Goal: Find contact information: Find contact information

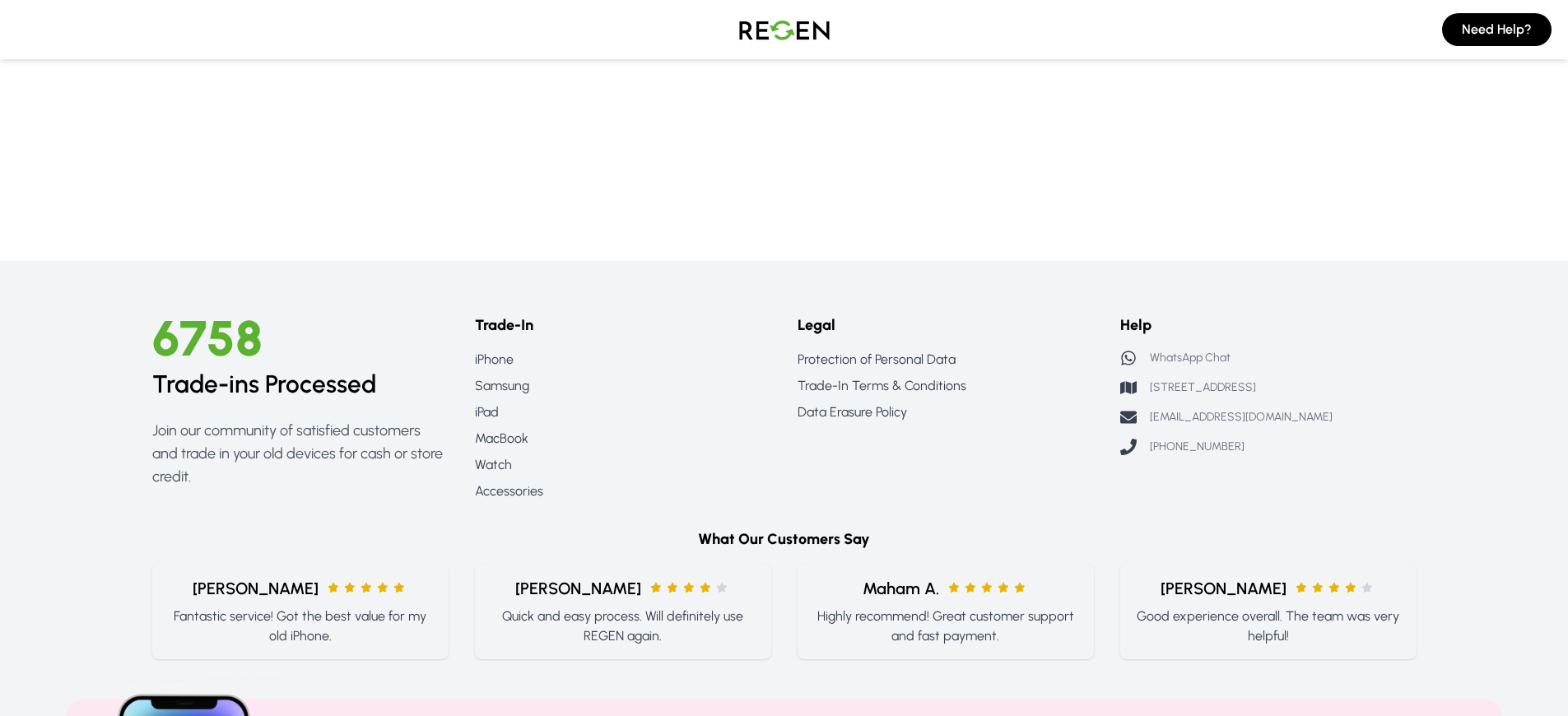
click at [1186, 358] on p "WhatsApp Chat" at bounding box center [1189, 358] width 80 height 17
